Goal: Complete application form

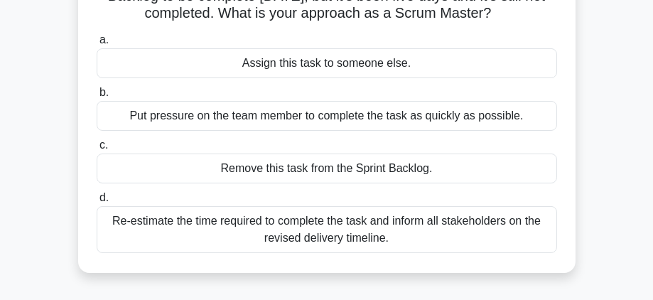
scroll to position [127, 0]
click at [320, 118] on div "Put pressure on the team member to complete the task as quickly as possible." at bounding box center [327, 115] width 460 height 30
click at [97, 97] on input "b. Put pressure on the team member to complete the task as quickly as possible." at bounding box center [97, 91] width 0 height 9
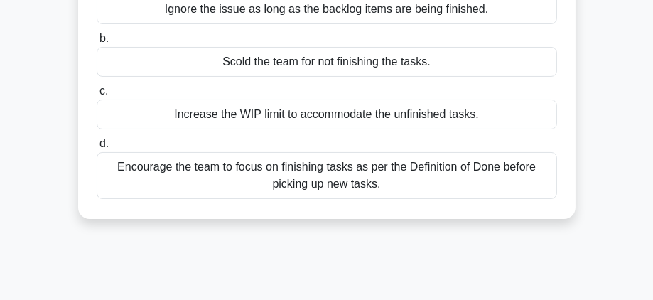
scroll to position [202, 0]
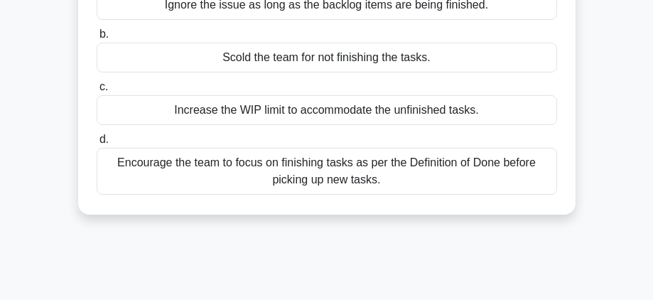
click at [408, 162] on div "Encourage the team to focus on finishing tasks as per the Definition of Done be…" at bounding box center [327, 171] width 460 height 47
click at [97, 144] on input "d. Encourage the team to focus on finishing tasks as per the Definition of Done…" at bounding box center [97, 139] width 0 height 9
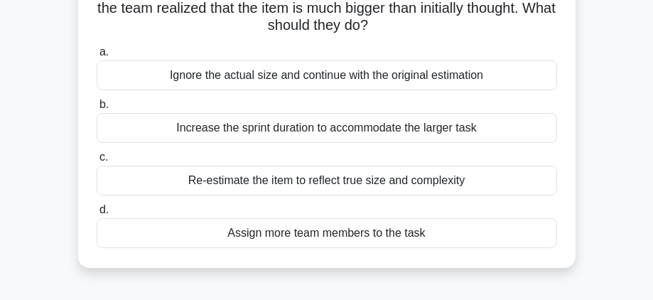
scroll to position [119, 0]
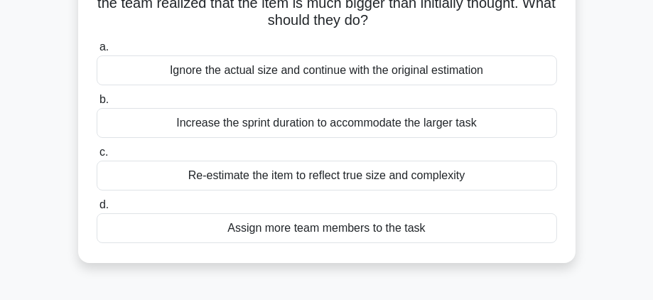
click at [391, 180] on div "Re-estimate the item to reflect true size and complexity" at bounding box center [327, 175] width 460 height 30
click at [97, 157] on input "c. Re-estimate the item to reflect true size and complexity" at bounding box center [97, 152] width 0 height 9
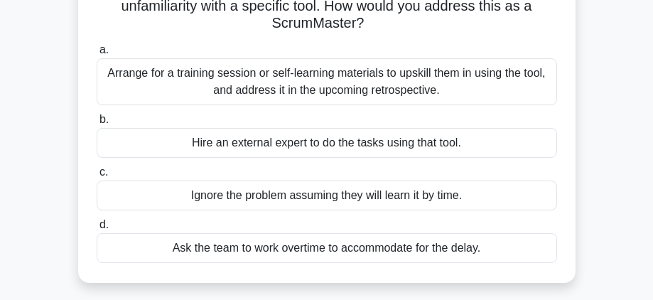
scroll to position [114, 0]
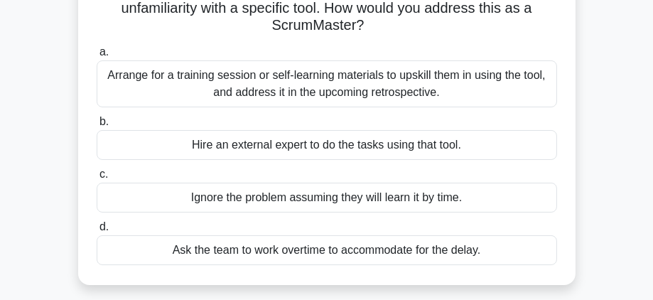
click at [359, 78] on div "Arrange for a training session or self-learning materials to upskill them in us…" at bounding box center [327, 83] width 460 height 47
click at [97, 57] on input "a. Arrange for a training session or self-learning materials to upskill them in…" at bounding box center [97, 52] width 0 height 9
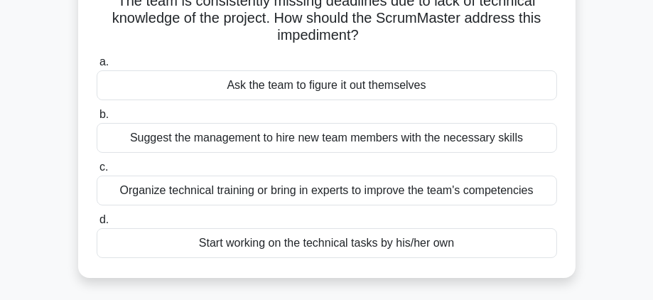
scroll to position [109, 0]
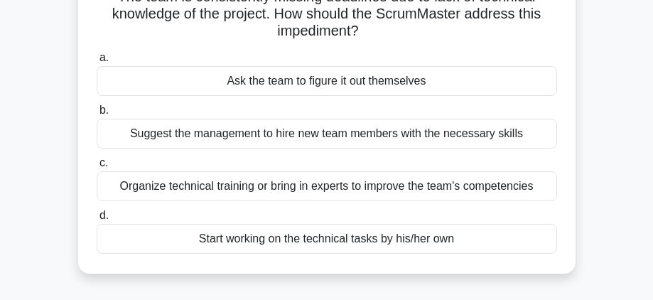
click at [357, 183] on div "Organize technical training or bring in experts to improve the team's competenc…" at bounding box center [327, 186] width 460 height 30
click at [97, 168] on input "c. Organize technical training or bring in experts to improve the team's compet…" at bounding box center [97, 162] width 0 height 9
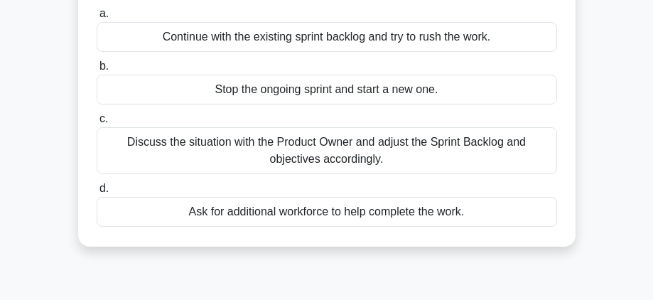
scroll to position [150, 0]
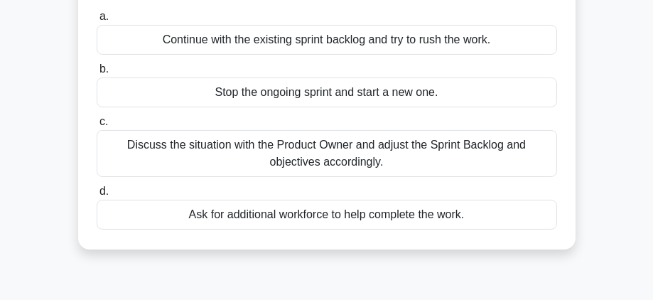
click at [360, 161] on div "Discuss the situation with the Product Owner and adjust the Sprint Backlog and …" at bounding box center [327, 153] width 460 height 47
click at [97, 126] on input "c. Discuss the situation with the Product Owner and adjust the Sprint Backlog a…" at bounding box center [97, 121] width 0 height 9
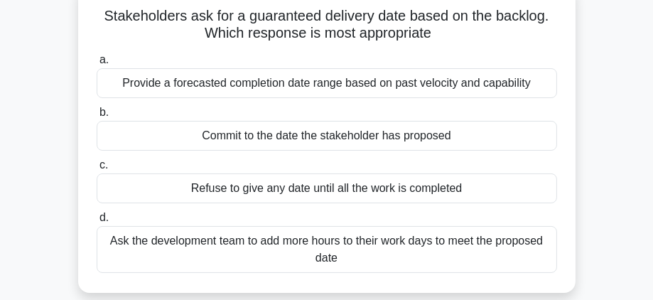
scroll to position [92, 0]
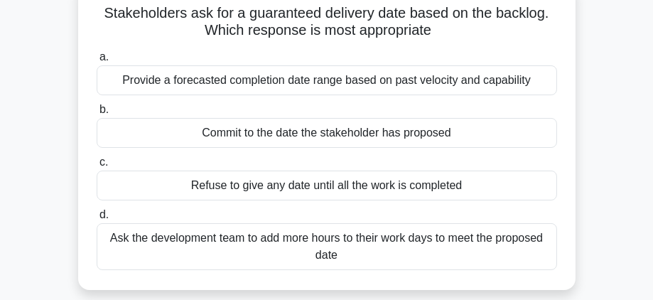
click at [336, 73] on div "Provide a forecasted completion date range based on past velocity and capability" at bounding box center [327, 80] width 460 height 30
click at [97, 62] on input "a. Provide a forecasted completion date range based on past velocity and capabi…" at bounding box center [97, 57] width 0 height 9
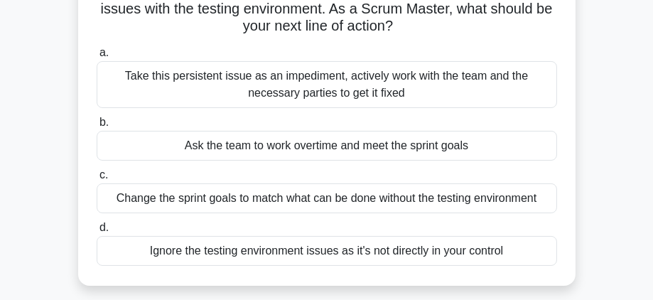
scroll to position [114, 0]
click at [339, 65] on div "Take this persistent issue as an impediment, actively work with the team and th…" at bounding box center [327, 83] width 460 height 47
click at [97, 57] on input "a. Take this persistent issue as an impediment, actively work with the team and…" at bounding box center [97, 52] width 0 height 9
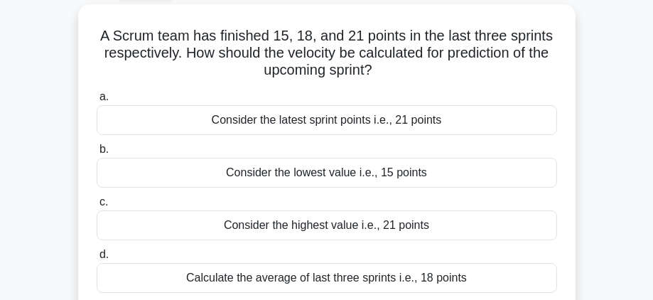
scroll to position [88, 0]
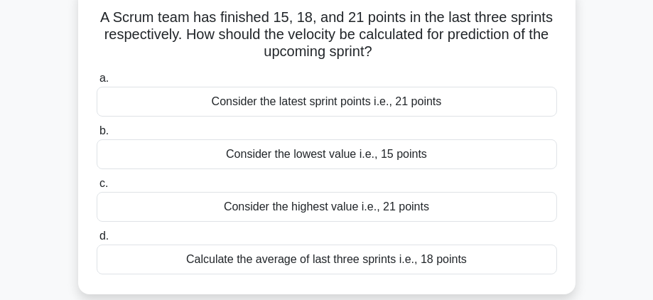
click at [371, 261] on div "Calculate the average of last three sprints i.e., 18 points" at bounding box center [327, 259] width 460 height 30
click at [97, 241] on input "d. Calculate the average of last three sprints i.e., 18 points" at bounding box center [97, 235] width 0 height 9
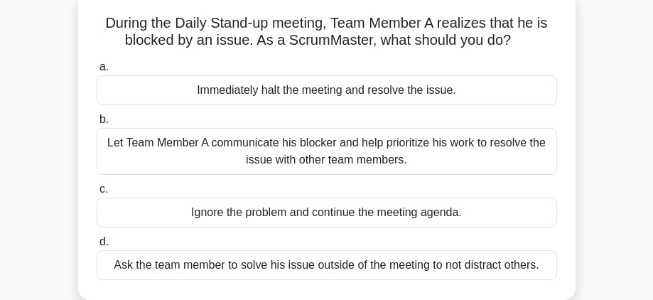
scroll to position [87, 0]
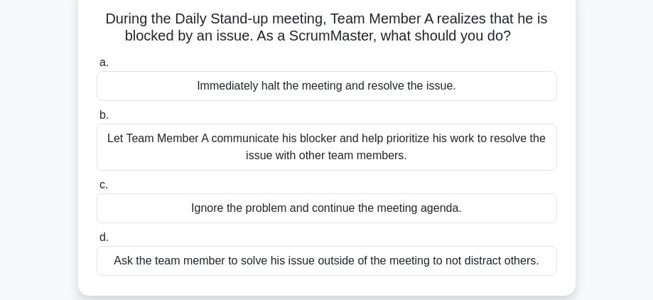
click at [409, 154] on div "Let Team Member A communicate his blocker and help prioritize his work to resol…" at bounding box center [327, 147] width 460 height 47
click at [97, 120] on input "b. Let Team Member A communicate his blocker and help prioritize his work to re…" at bounding box center [97, 115] width 0 height 9
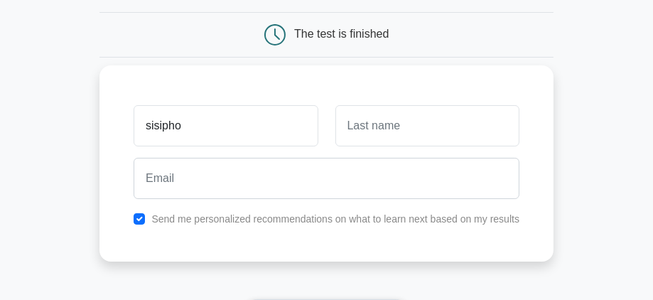
type input "sisipho"
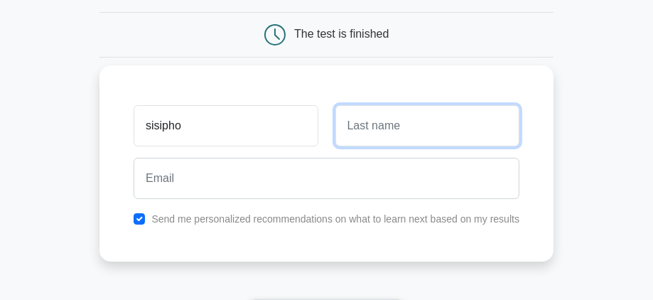
click at [352, 129] on input "text" at bounding box center [427, 125] width 184 height 41
click at [352, 129] on input "madikane" at bounding box center [427, 125] width 184 height 41
type input "madikane"
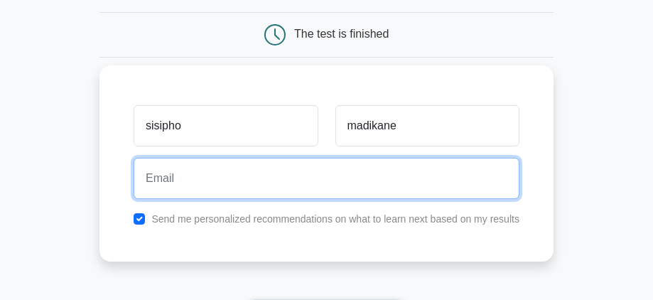
click at [293, 179] on input "email" at bounding box center [326, 178] width 386 height 41
type input "sisiphomadikane71@gmail.com"
